Goal: Find specific page/section: Locate a particular part of the current website

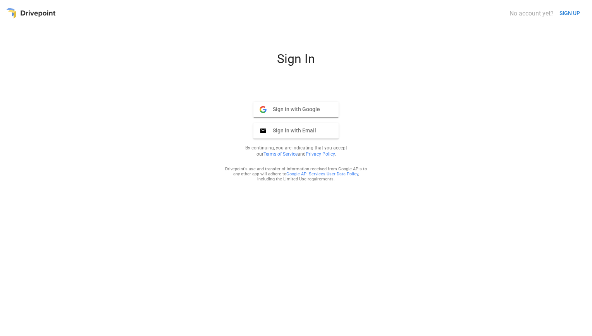
click at [309, 135] on button "Sign in with Email Email" at bounding box center [295, 131] width 85 height 16
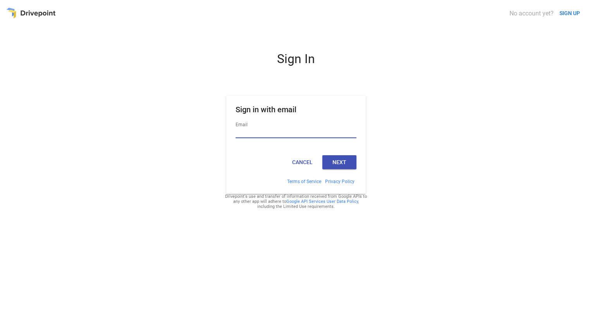
type input "**********"
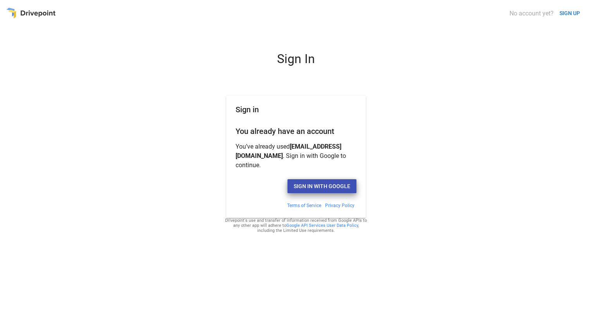
click at [335, 181] on button "Sign in with Google" at bounding box center [322, 186] width 69 height 14
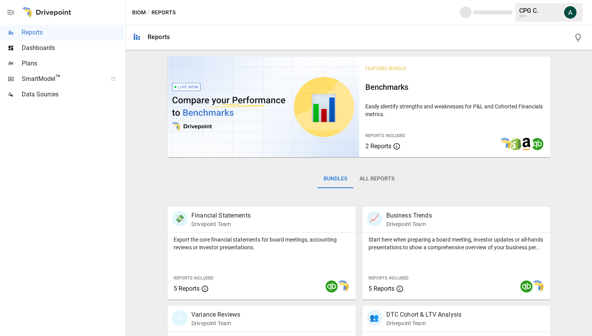
click at [56, 79] on span "™" at bounding box center [57, 78] width 5 height 10
click at [38, 76] on span "SmartModel ™" at bounding box center [62, 78] width 81 height 9
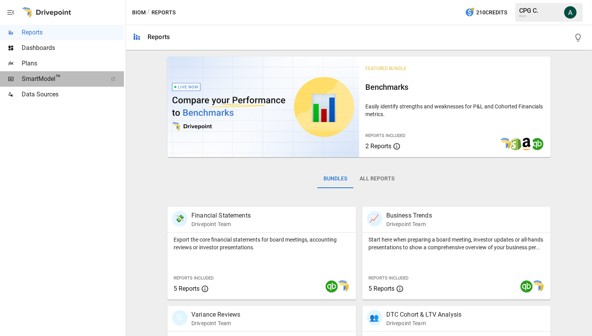
click at [52, 83] on span "SmartModel ™" at bounding box center [62, 78] width 81 height 9
click at [52, 79] on span "SmartModel ™" at bounding box center [62, 78] width 81 height 9
